Goal: Check status: Check status

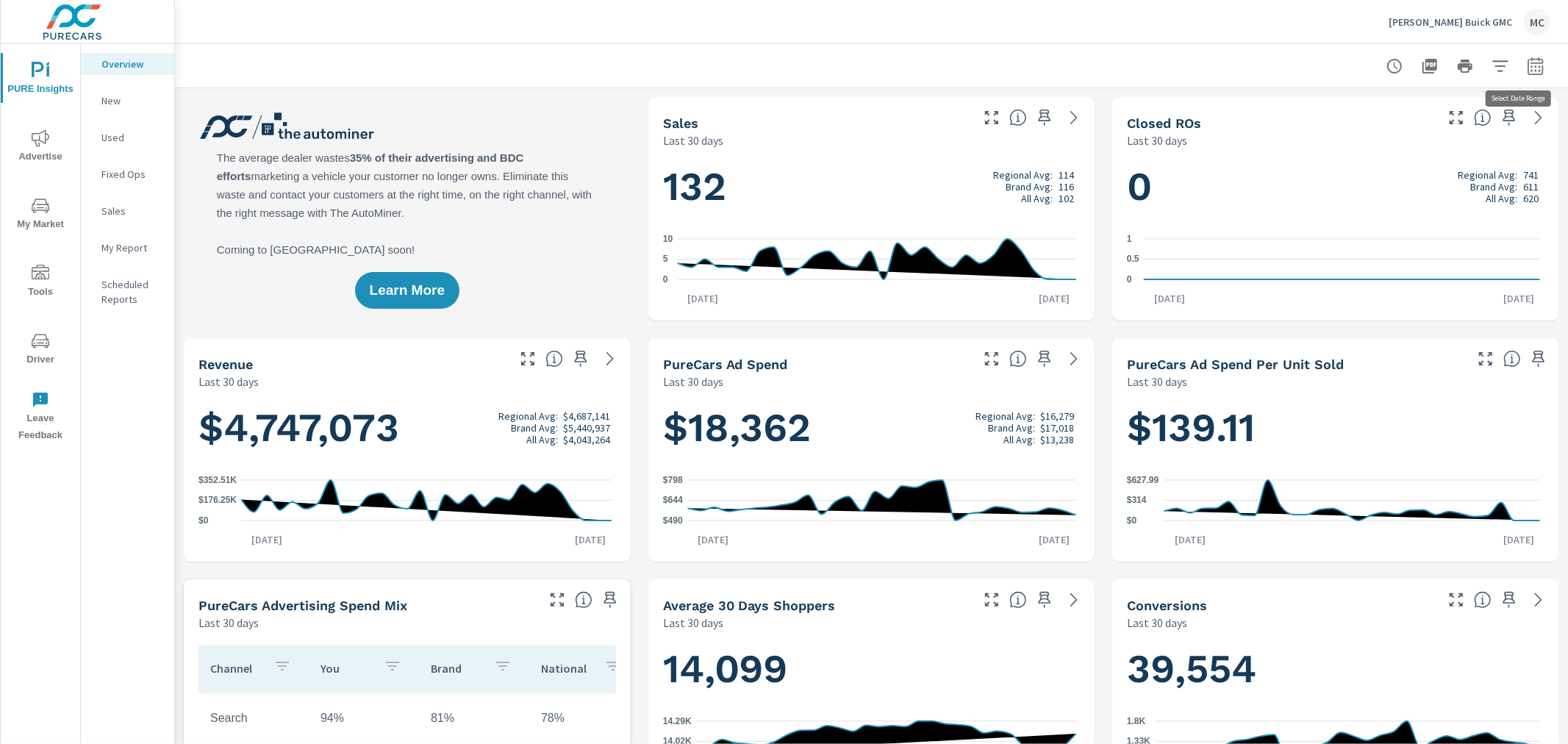
click at [1527, 64] on icon "button" at bounding box center [1536, 66] width 18 height 18
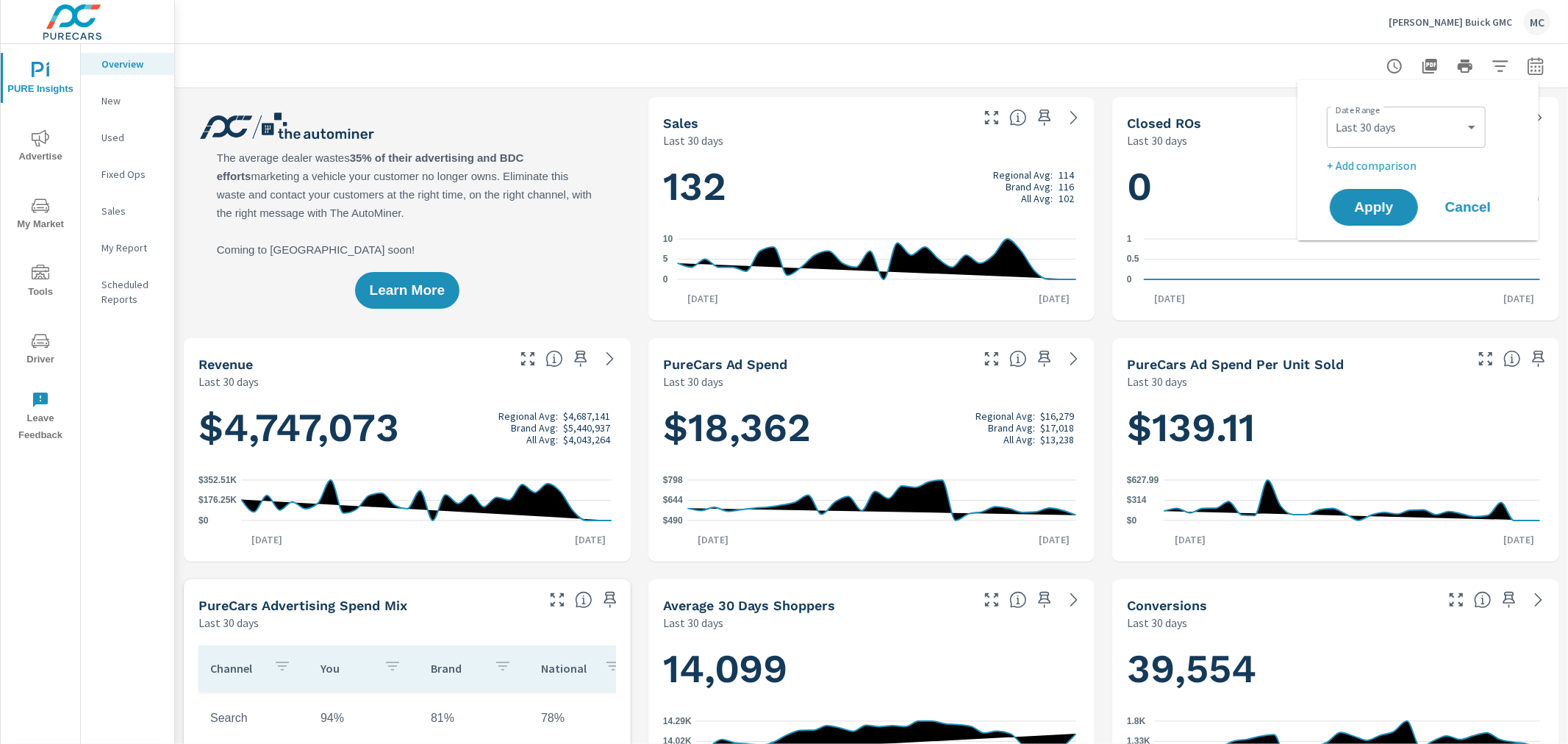
click at [1480, 119] on div "Custom [DATE] Last week Last 7 days Last 14 days Last 30 days Last 45 days Last…" at bounding box center [1407, 127] width 159 height 41
click at [1469, 138] on select "Custom [DATE] Last week Last 7 days Last 14 days Last 30 days Last 45 days Last…" at bounding box center [1407, 127] width 147 height 29
click at [1333, 112] on select "Custom [DATE] Last week Last 7 days Last 14 days Last 30 days Last 45 days Last…" at bounding box center [1407, 127] width 147 height 29
select select "Last month"
click at [1386, 225] on button "Apply" at bounding box center [1374, 208] width 91 height 38
